Goal: Task Accomplishment & Management: Manage account settings

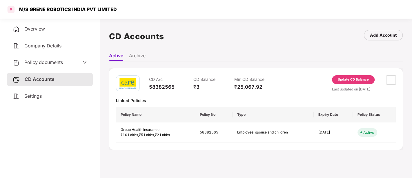
click at [9, 11] on div at bounding box center [10, 9] width 9 height 9
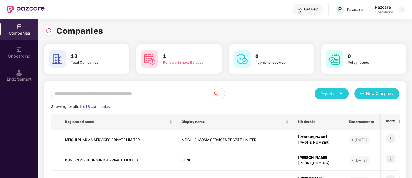
click at [124, 92] on input "text" at bounding box center [132, 94] width 162 height 12
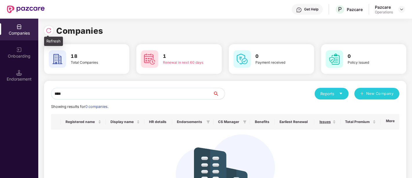
type input "****"
click at [51, 32] on img at bounding box center [49, 31] width 6 height 6
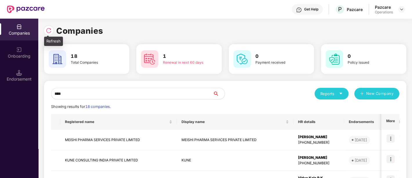
click at [50, 30] on img at bounding box center [49, 31] width 6 height 6
drag, startPoint x: 73, startPoint y: 91, endPoint x: 46, endPoint y: 91, distance: 27.0
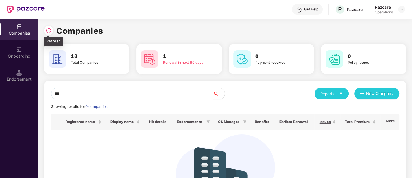
click at [48, 31] on img at bounding box center [49, 31] width 6 height 6
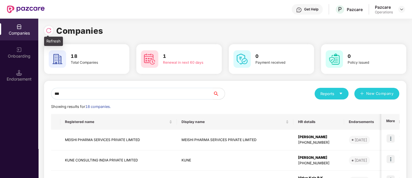
click at [49, 31] on img at bounding box center [49, 31] width 6 height 6
click at [51, 32] on img at bounding box center [49, 31] width 6 height 6
click at [73, 94] on input "***" at bounding box center [132, 94] width 162 height 12
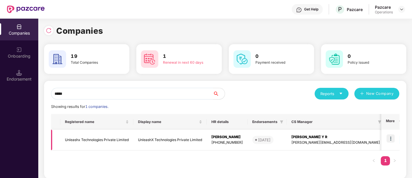
type input "*****"
click at [392, 138] on img at bounding box center [391, 138] width 8 height 8
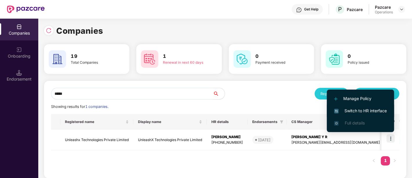
click at [361, 112] on span "Switch to HR interface" at bounding box center [360, 110] width 53 height 6
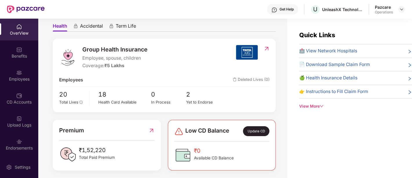
scroll to position [54, 0]
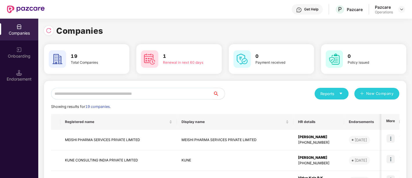
click at [99, 96] on input "text" at bounding box center [132, 94] width 162 height 12
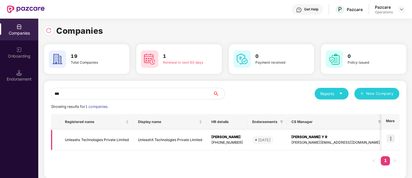
type input "***"
click at [93, 140] on td "Unleashx Technologies Private Limited" at bounding box center [96, 139] width 73 height 21
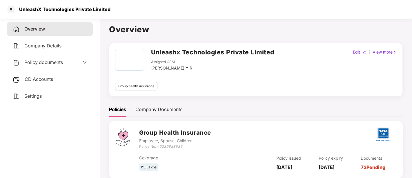
click at [153, 66] on div "[PERSON_NAME] Y R" at bounding box center [171, 68] width 41 height 6
drag, startPoint x: 204, startPoint y: 67, endPoint x: 149, endPoint y: 68, distance: 55.1
click at [149, 68] on div "Unleashx Technologies Private Limited Assigned CSM [PERSON_NAME] Y R" at bounding box center [194, 60] width 159 height 22
copy div "[PERSON_NAME] Y R"
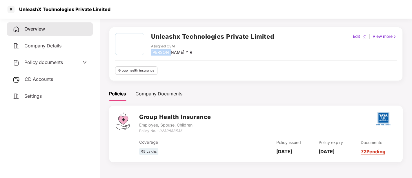
scroll to position [16, 0]
drag, startPoint x: 161, startPoint y: 127, endPoint x: 187, endPoint y: 129, distance: 26.4
click at [187, 129] on div "Policy No. - 0239883536" at bounding box center [175, 131] width 72 height 6
copy icon "0239883536"
drag, startPoint x: 275, startPoint y: 144, endPoint x: 293, endPoint y: 154, distance: 20.5
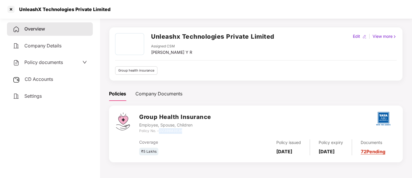
click at [293, 154] on div "Policy issued [DATE]" at bounding box center [289, 147] width 42 height 16
copy b "[DATE]"
drag, startPoint x: 322, startPoint y: 145, endPoint x: 338, endPoint y: 153, distance: 18.6
click at [338, 153] on div "Policy expiry [DATE]" at bounding box center [331, 147] width 42 height 16
copy b "[DATE]"
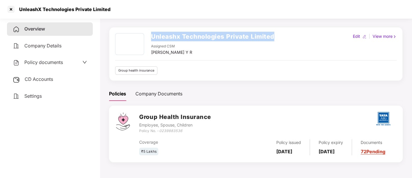
drag, startPoint x: 149, startPoint y: 32, endPoint x: 279, endPoint y: 32, distance: 129.1
click at [279, 32] on div "Unleashx Technologies Private Limited Assigned CSM [PERSON_NAME] Y R Edit | Vie…" at bounding box center [256, 54] width 294 height 54
copy h2 "Unleashx Technologies Private Limited"
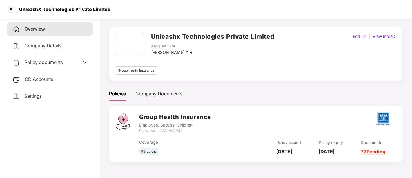
click at [44, 93] on div "Settings" at bounding box center [50, 95] width 86 height 13
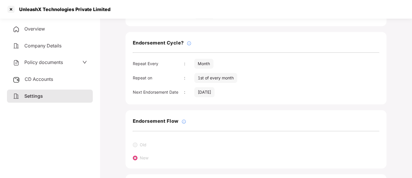
scroll to position [65, 0]
click at [75, 81] on div "CD Accounts" at bounding box center [50, 79] width 86 height 13
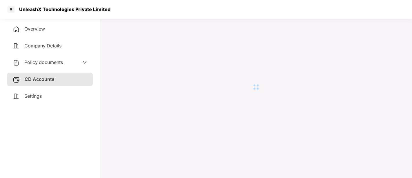
scroll to position [16, 0]
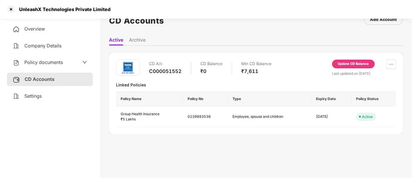
click at [59, 61] on span "Policy documents" at bounding box center [43, 62] width 39 height 6
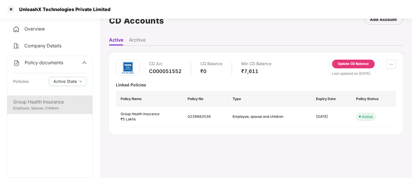
click at [51, 100] on div "Group Health Insurance" at bounding box center [50, 101] width 74 height 7
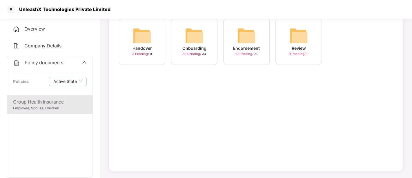
click at [194, 53] on span "30 Pending /" at bounding box center [192, 54] width 20 height 4
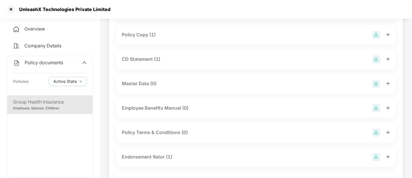
scroll to position [0, 0]
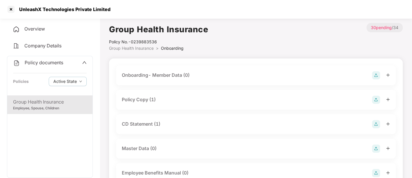
click at [158, 95] on div "Policy Copy (1)" at bounding box center [256, 99] width 268 height 8
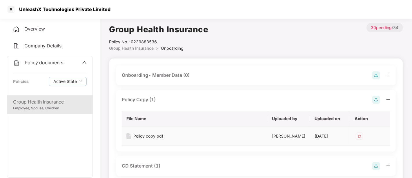
click at [142, 136] on div "Policy copy.pdf" at bounding box center [148, 136] width 30 height 6
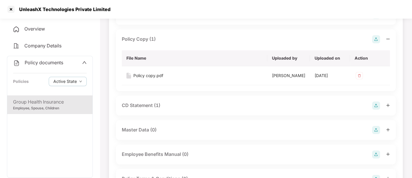
scroll to position [61, 0]
click at [149, 104] on div "CD Statement (1)" at bounding box center [141, 104] width 39 height 7
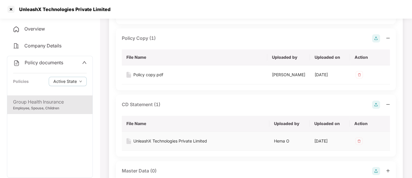
click at [174, 139] on div "UnleashX Technologies Private Limited" at bounding box center [170, 141] width 74 height 6
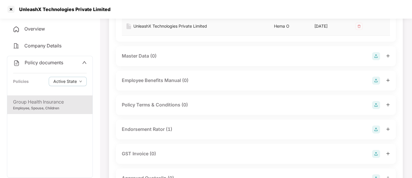
scroll to position [181, 0]
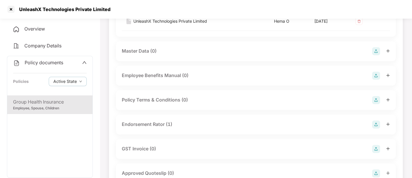
click at [157, 121] on div "Endorsement Rator (1)" at bounding box center [147, 123] width 50 height 7
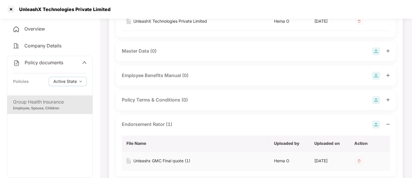
click at [147, 162] on div "Unleashx GMC Final quote (1)" at bounding box center [161, 160] width 57 height 6
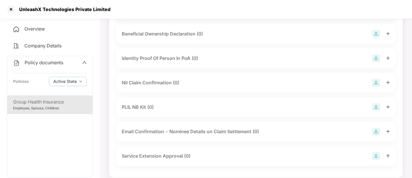
scroll to position [854, 0]
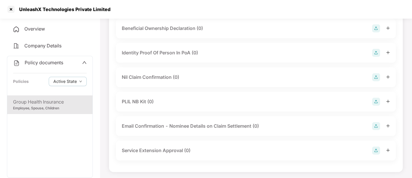
click at [82, 60] on icon "up" at bounding box center [84, 62] width 5 height 5
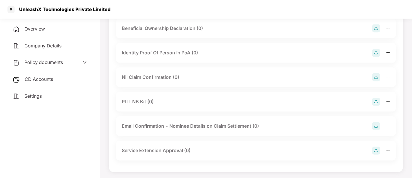
click at [52, 82] on div "CD Accounts" at bounding box center [50, 79] width 86 height 13
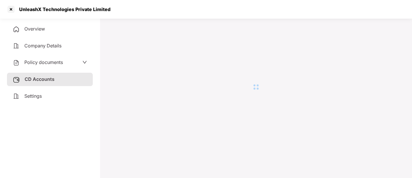
scroll to position [16, 0]
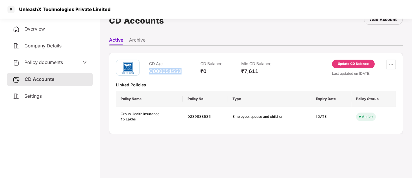
drag, startPoint x: 148, startPoint y: 69, endPoint x: 182, endPoint y: 69, distance: 34.5
click at [182, 69] on div "CD A/c C000051552 CD Balance ₹0 Min CD Balance ₹7,611" at bounding box center [193, 67] width 155 height 17
copy div "C000051552"
click at [21, 7] on div "UnleashX Technologies Private Limited" at bounding box center [63, 9] width 95 height 6
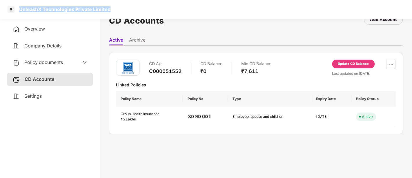
drag, startPoint x: 112, startPoint y: 5, endPoint x: 19, endPoint y: 11, distance: 93.3
click at [19, 11] on div "UnleashX Technologies Private Limited" at bounding box center [206, 9] width 412 height 19
copy div "UnleashX Technologies Private Limited"
click at [51, 45] on span "Company Details" at bounding box center [42, 46] width 37 height 6
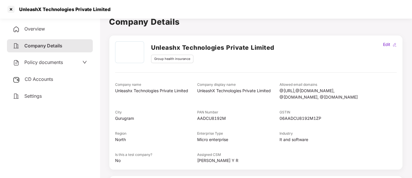
scroll to position [0, 0]
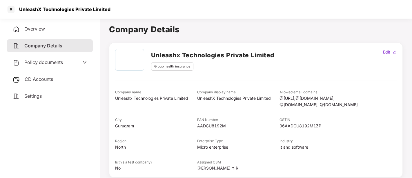
click at [35, 28] on span "Overview" at bounding box center [34, 29] width 21 height 6
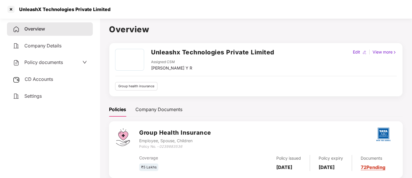
scroll to position [16, 0]
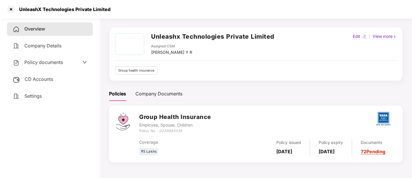
drag, startPoint x: 278, startPoint y: 144, endPoint x: 291, endPoint y: 154, distance: 16.1
click at [291, 154] on div "Policy issued [DATE]" at bounding box center [289, 147] width 42 height 16
drag, startPoint x: 276, startPoint y: 142, endPoint x: 294, endPoint y: 152, distance: 19.5
click at [294, 152] on div "Policy issued [DATE]" at bounding box center [289, 147] width 42 height 16
copy b "[DATE]"
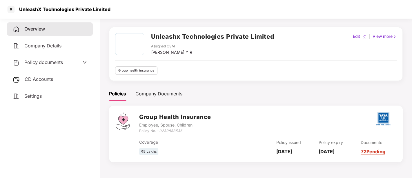
drag, startPoint x: 322, startPoint y: 140, endPoint x: 341, endPoint y: 153, distance: 22.8
click at [341, 153] on div "Policy expiry [DATE]" at bounding box center [331, 147] width 42 height 16
copy b "[DATE]"
drag, startPoint x: 160, startPoint y: 129, endPoint x: 194, endPoint y: 133, distance: 33.6
click at [194, 133] on div "Policy No. - 0239883536" at bounding box center [175, 131] width 72 height 6
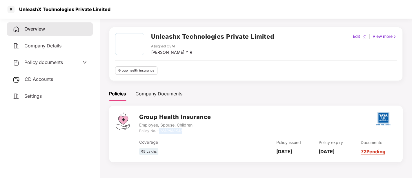
copy icon "0239883536"
click at [377, 149] on link "72 Pending" at bounding box center [373, 151] width 25 height 6
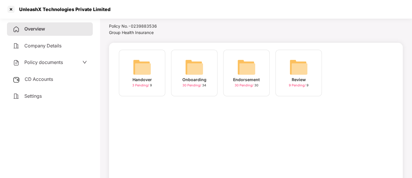
click at [186, 69] on img at bounding box center [194, 67] width 19 height 19
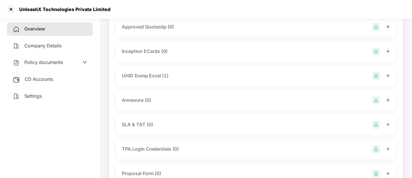
scroll to position [236, 0]
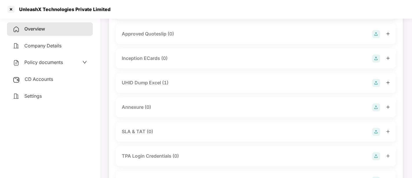
click at [388, 82] on icon "plus" at bounding box center [387, 82] width 3 height 0
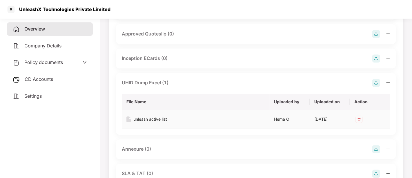
click at [155, 118] on div "unleash active list" at bounding box center [150, 119] width 34 height 6
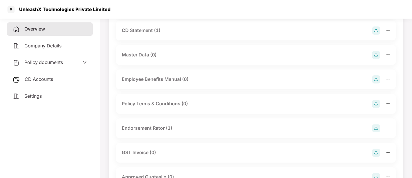
scroll to position [0, 0]
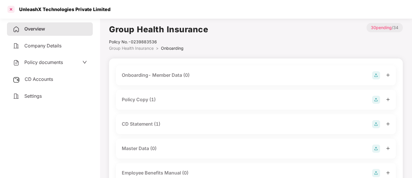
click at [8, 9] on div at bounding box center [10, 9] width 9 height 9
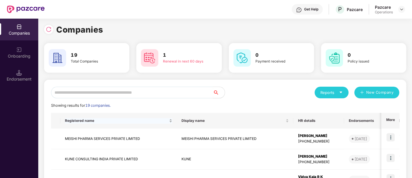
scroll to position [1, 0]
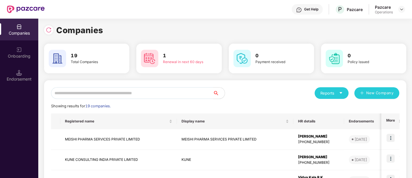
click at [116, 92] on input "text" at bounding box center [132, 93] width 162 height 12
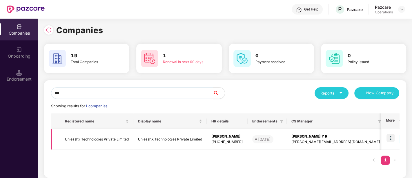
type input "***"
click at [389, 136] on img at bounding box center [391, 137] width 8 height 8
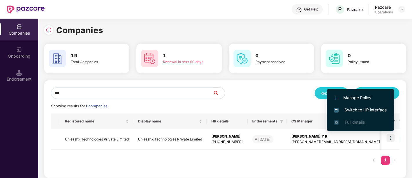
click at [358, 107] on span "Switch to HR interface" at bounding box center [360, 109] width 53 height 6
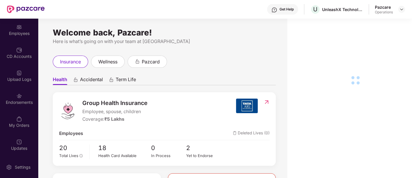
scroll to position [45, 0]
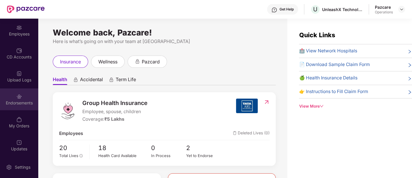
click at [23, 96] on div "Endorsements" at bounding box center [19, 99] width 38 height 22
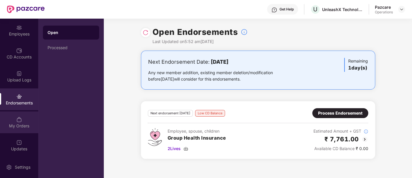
click at [26, 120] on div "My Orders" at bounding box center [19, 122] width 38 height 22
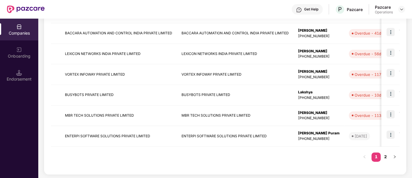
scroll to position [0, 0]
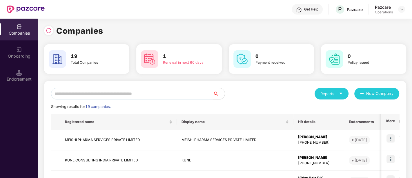
click at [102, 92] on input "text" at bounding box center [132, 94] width 162 height 12
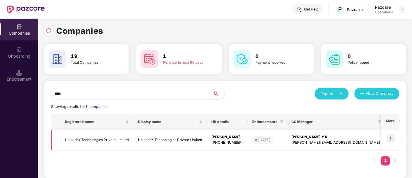
type input "****"
click at [108, 136] on td "Unleashx Technologies Private Limited" at bounding box center [96, 139] width 73 height 21
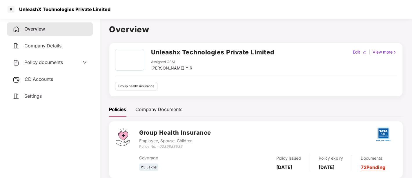
click at [60, 79] on div "CD Accounts" at bounding box center [50, 79] width 86 height 13
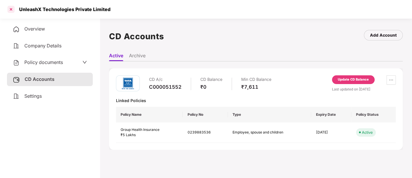
click at [13, 8] on div at bounding box center [10, 9] width 9 height 9
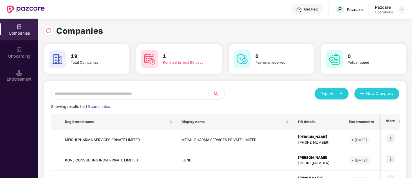
click at [133, 92] on input "text" at bounding box center [132, 94] width 162 height 12
type input "*"
click at [147, 92] on input "text" at bounding box center [132, 94] width 162 height 12
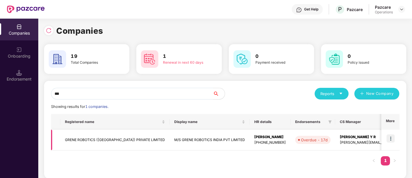
type input "***"
click at [390, 133] on td at bounding box center [390, 139] width 18 height 21
click at [392, 137] on img at bounding box center [391, 138] width 8 height 8
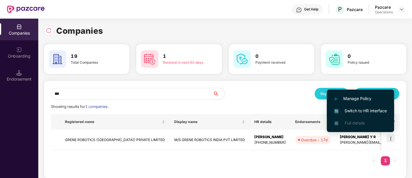
click at [366, 110] on span "Switch to HR interface" at bounding box center [360, 110] width 53 height 6
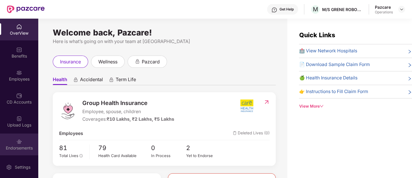
click at [24, 149] on div "Endorsements" at bounding box center [19, 148] width 38 height 6
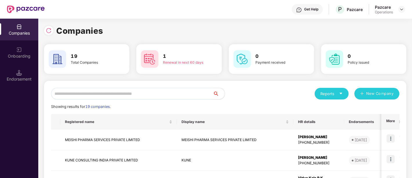
click at [102, 94] on input "text" at bounding box center [132, 94] width 162 height 12
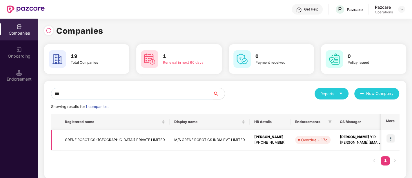
type input "***"
click at [388, 137] on img at bounding box center [391, 138] width 8 height 8
click at [84, 138] on td "GRENE ROBOTICS ([GEOGRAPHIC_DATA]) PRIVATE LIMITED" at bounding box center [114, 139] width 109 height 21
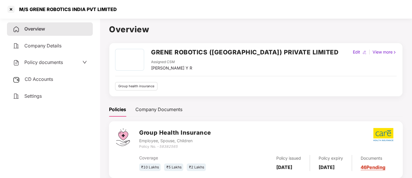
click at [42, 77] on span "CD Accounts" at bounding box center [39, 79] width 28 height 6
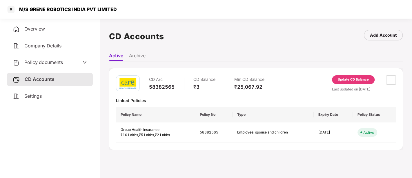
click at [73, 32] on div "Overview" at bounding box center [50, 28] width 86 height 13
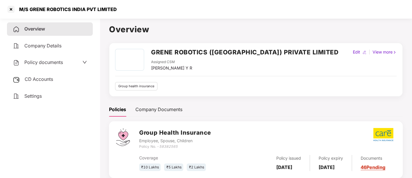
click at [42, 79] on span "CD Accounts" at bounding box center [39, 79] width 28 height 6
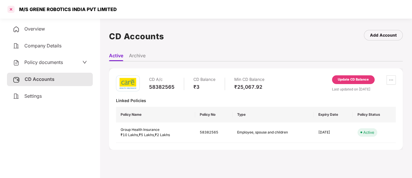
click at [9, 8] on div at bounding box center [10, 9] width 9 height 9
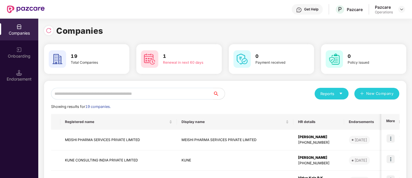
click at [104, 95] on input "text" at bounding box center [132, 94] width 162 height 12
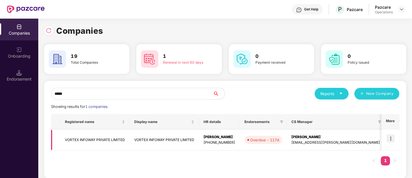
type input "*****"
click at [394, 138] on img at bounding box center [391, 138] width 8 height 8
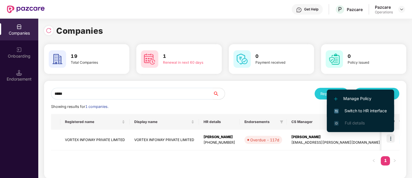
click at [368, 108] on span "Switch to HR interface" at bounding box center [360, 110] width 53 height 6
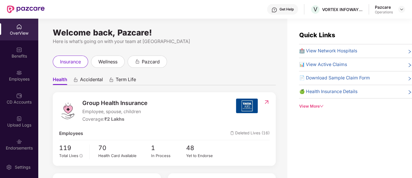
scroll to position [176, 0]
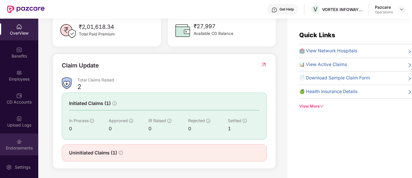
click at [17, 147] on div "Endorsements" at bounding box center [19, 148] width 38 height 6
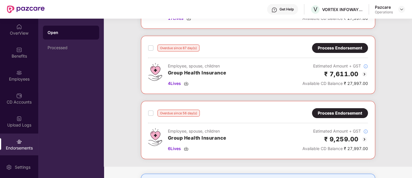
scroll to position [0, 0]
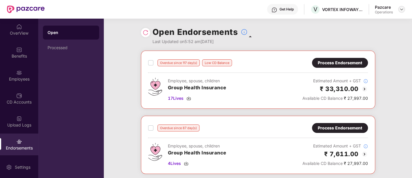
click at [402, 9] on img at bounding box center [401, 9] width 5 height 5
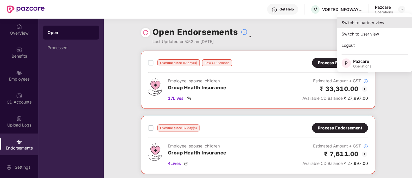
click at [378, 23] on div "Switch to partner view" at bounding box center [374, 22] width 75 height 11
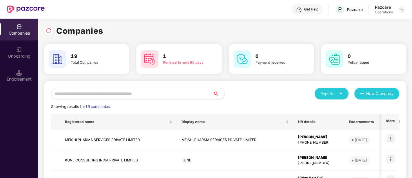
click at [128, 93] on input "text" at bounding box center [132, 94] width 162 height 12
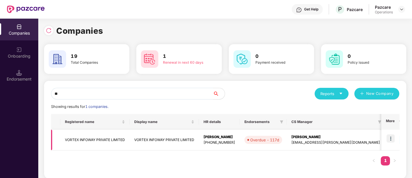
type input "**"
click at [155, 136] on td "VORTEX INFOWAY PRIVATE LIMITED" at bounding box center [164, 139] width 69 height 21
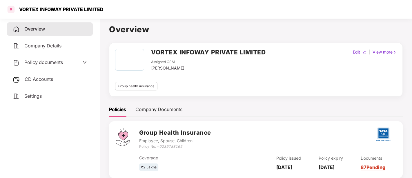
click at [9, 10] on div at bounding box center [10, 9] width 9 height 9
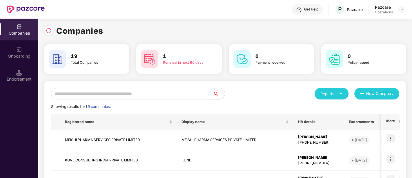
click at [126, 96] on input "text" at bounding box center [132, 94] width 162 height 12
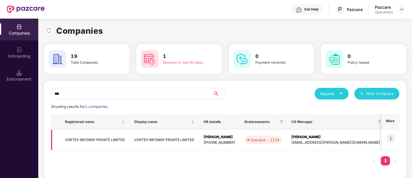
type input "***"
click at [388, 141] on img at bounding box center [391, 138] width 8 height 8
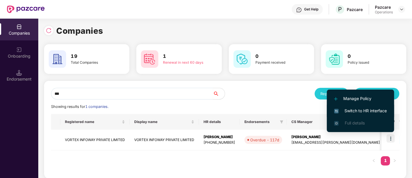
click at [357, 111] on span "Switch to HR interface" at bounding box center [360, 110] width 53 height 6
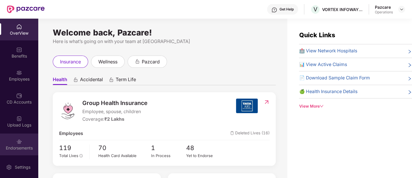
click at [25, 145] on div "Endorsements" at bounding box center [19, 148] width 38 height 6
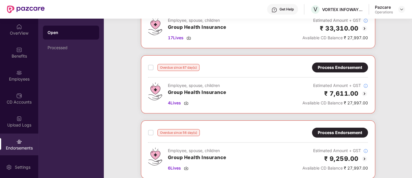
scroll to position [64, 0]
